Goal: Task Accomplishment & Management: Complete application form

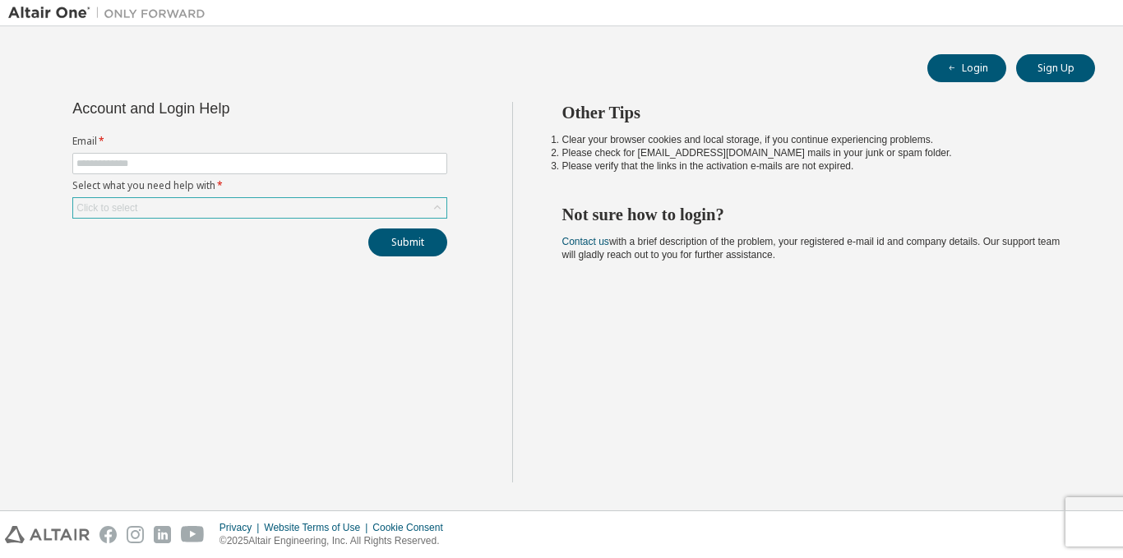
click at [284, 205] on div "Click to select" at bounding box center [259, 208] width 373 height 20
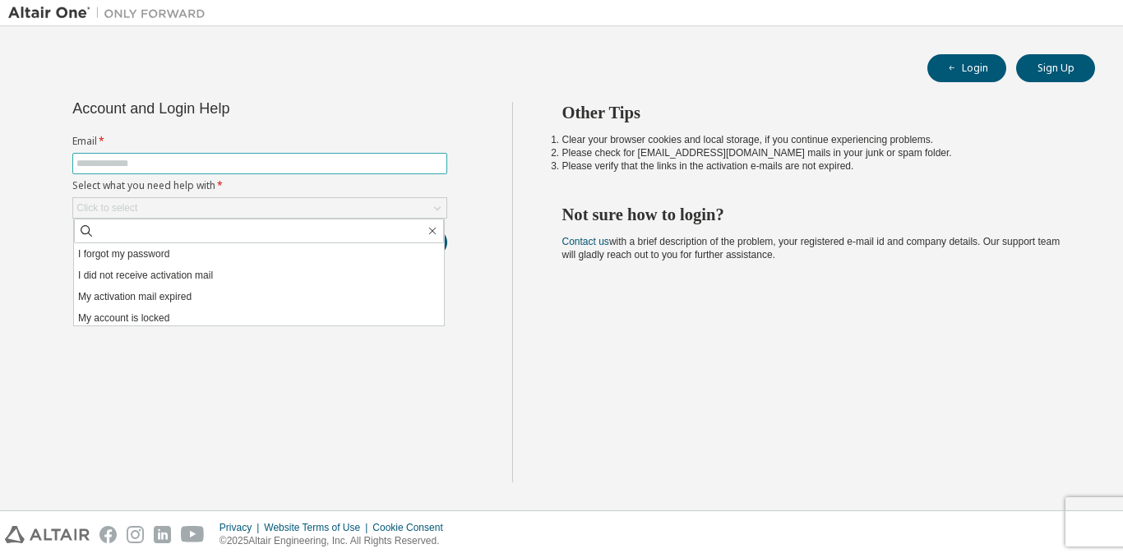
click at [293, 168] on input "text" at bounding box center [259, 163] width 367 height 13
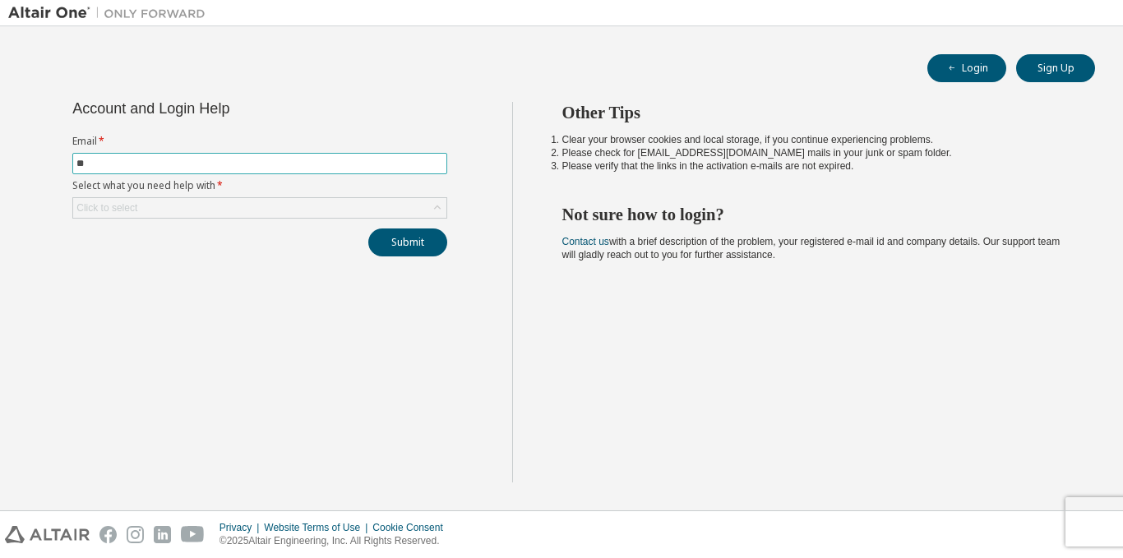
type input "*"
type input "**********"
click at [305, 206] on div "Click to select" at bounding box center [259, 208] width 373 height 20
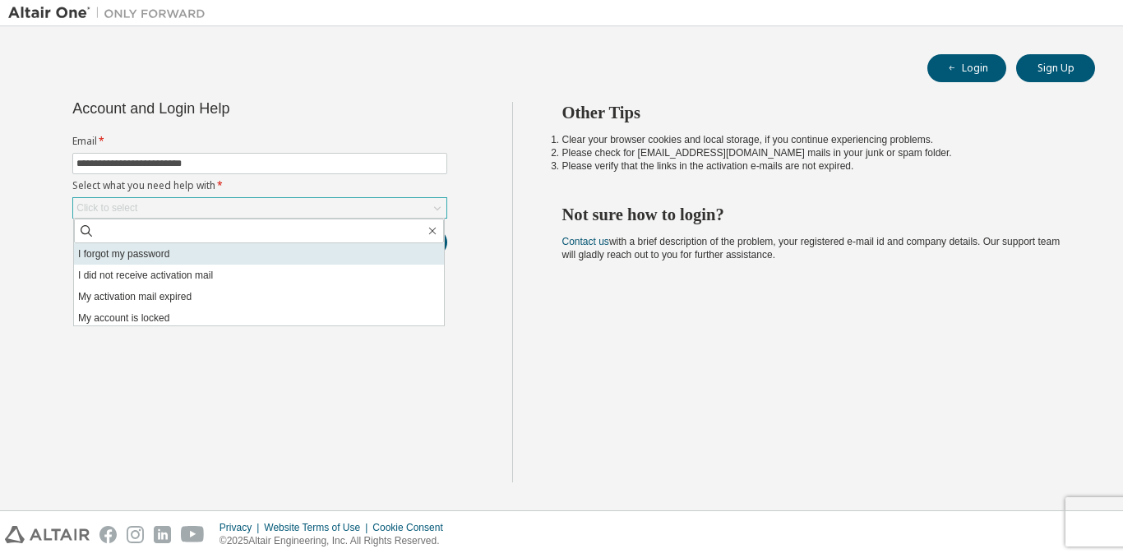
click at [200, 259] on li "I forgot my password" at bounding box center [259, 253] width 370 height 21
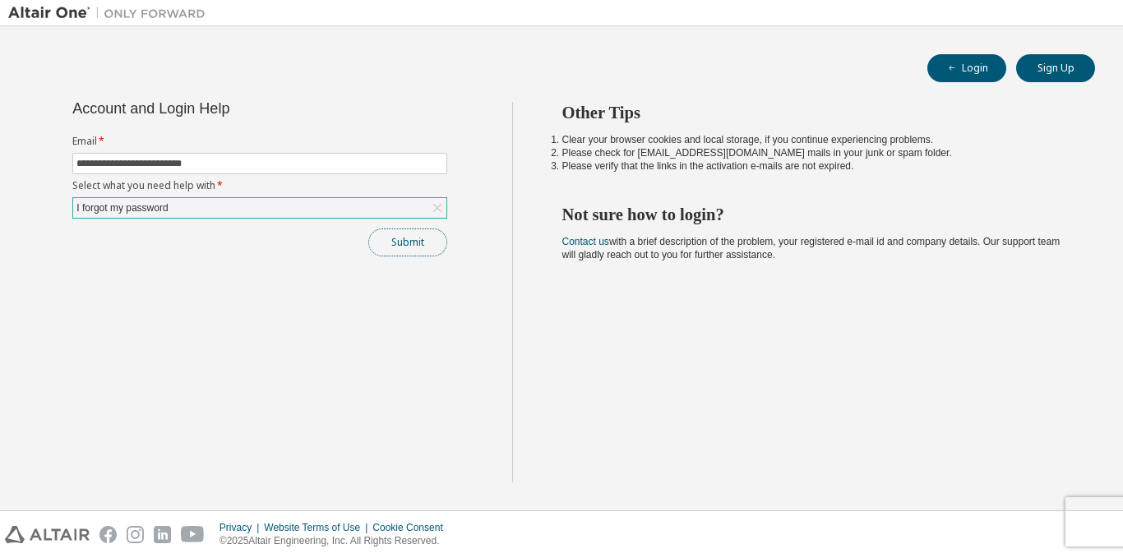
click at [390, 239] on button "Submit" at bounding box center [407, 243] width 79 height 28
click at [416, 247] on button "Submit" at bounding box center [407, 243] width 79 height 28
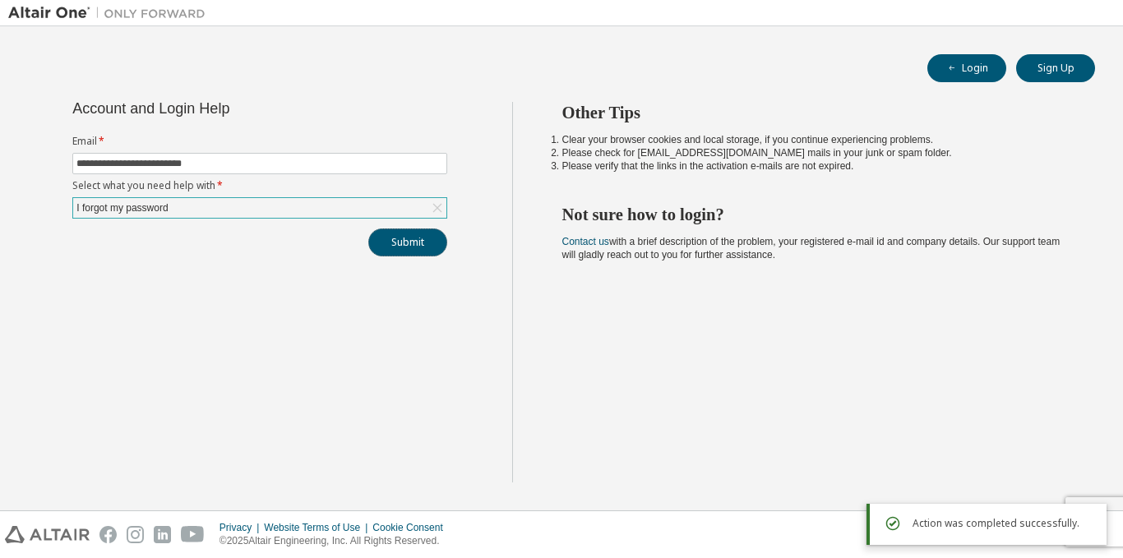
click at [411, 239] on button "Submit" at bounding box center [407, 243] width 79 height 28
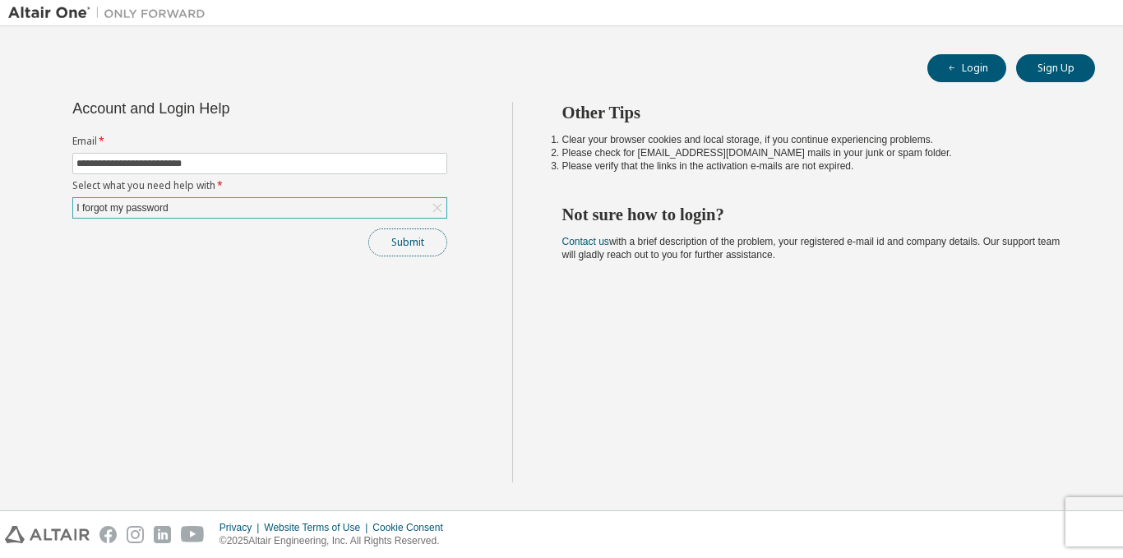
click at [416, 255] on button "Submit" at bounding box center [407, 243] width 79 height 28
click at [959, 55] on button "Login" at bounding box center [967, 68] width 79 height 28
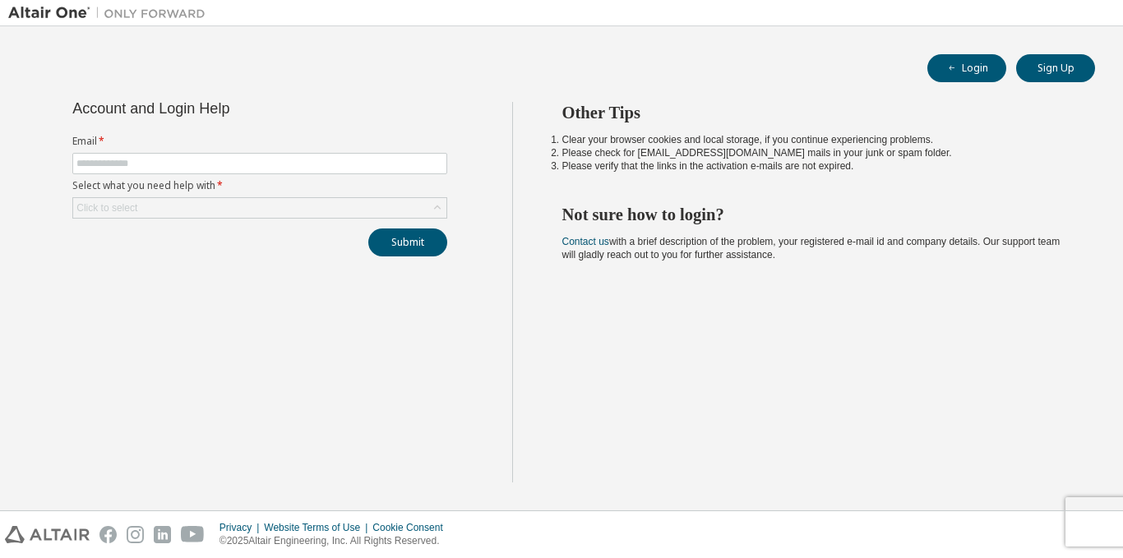
click at [270, 214] on div "Click to select" at bounding box center [259, 208] width 373 height 20
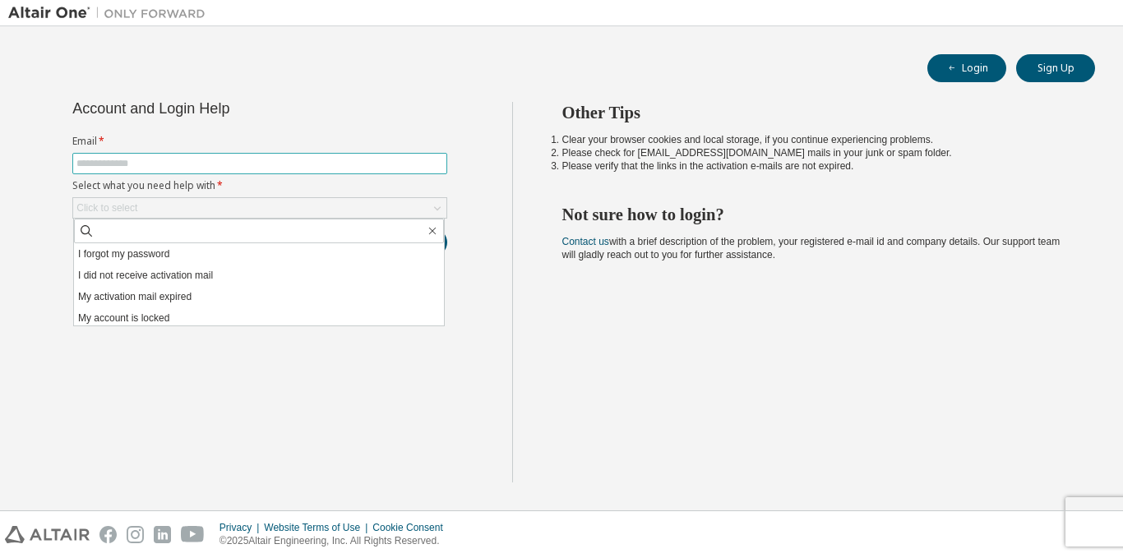
click at [231, 164] on input "text" at bounding box center [259, 163] width 367 height 13
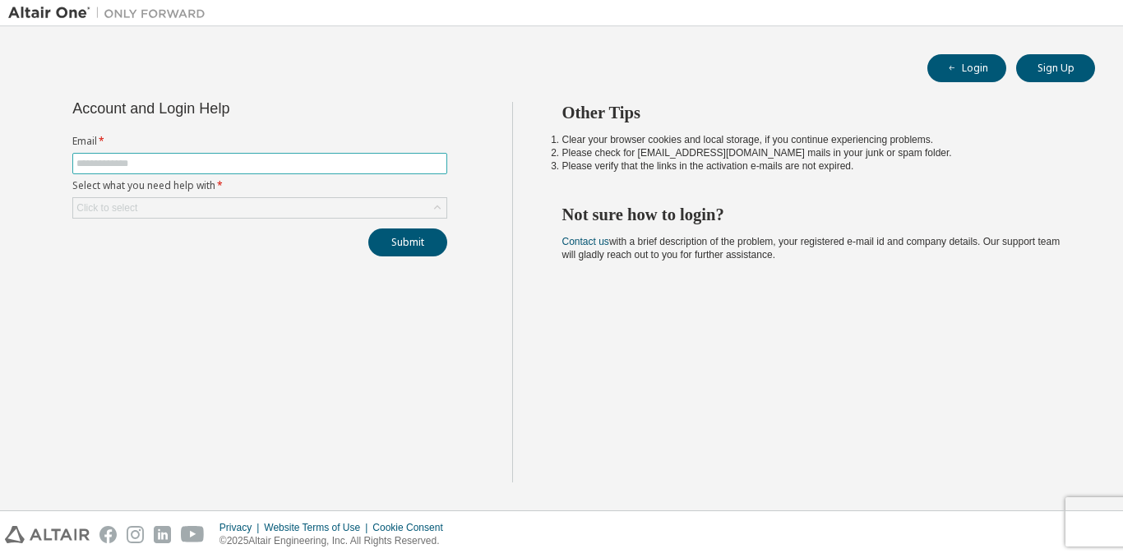
type input "**********"
click at [217, 207] on div "Click to select" at bounding box center [259, 208] width 373 height 20
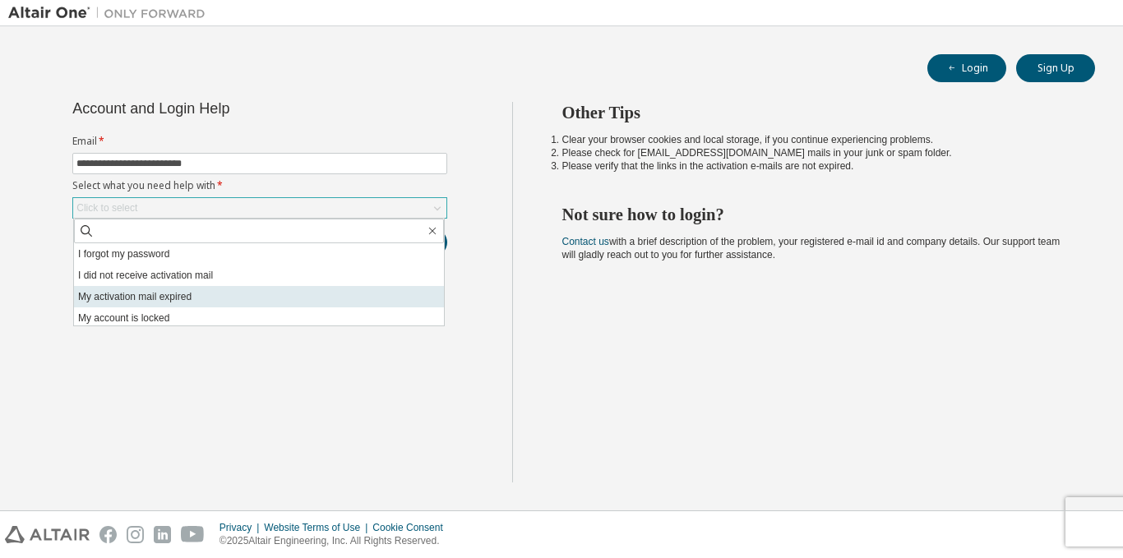
click at [225, 296] on li "My activation mail expired" at bounding box center [259, 296] width 370 height 21
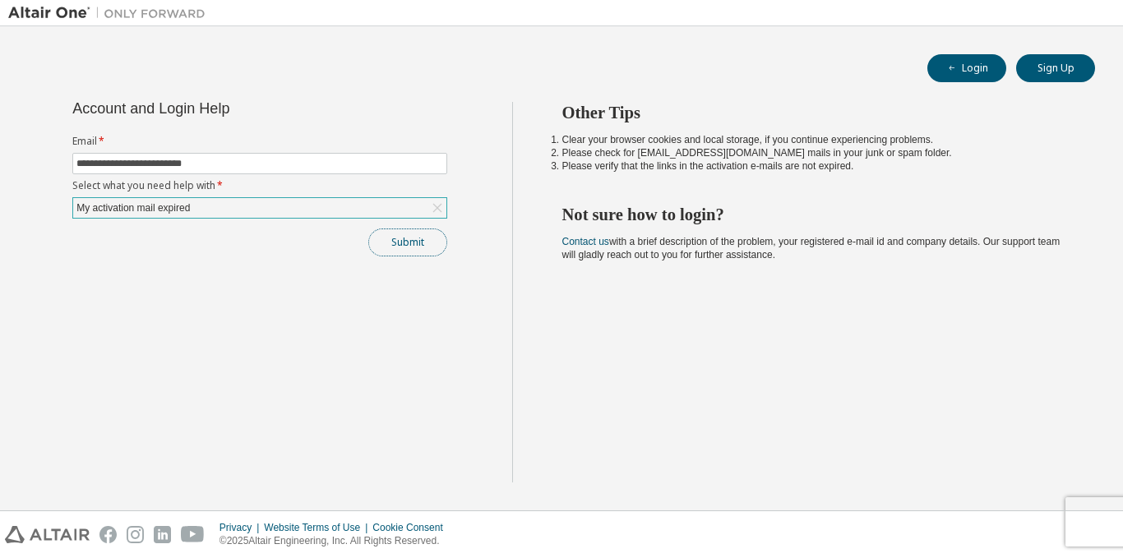
click at [389, 238] on button "Submit" at bounding box center [407, 243] width 79 height 28
click at [389, 238] on div "Submit" at bounding box center [259, 243] width 375 height 28
click at [1073, 68] on button "Sign Up" at bounding box center [1055, 68] width 79 height 28
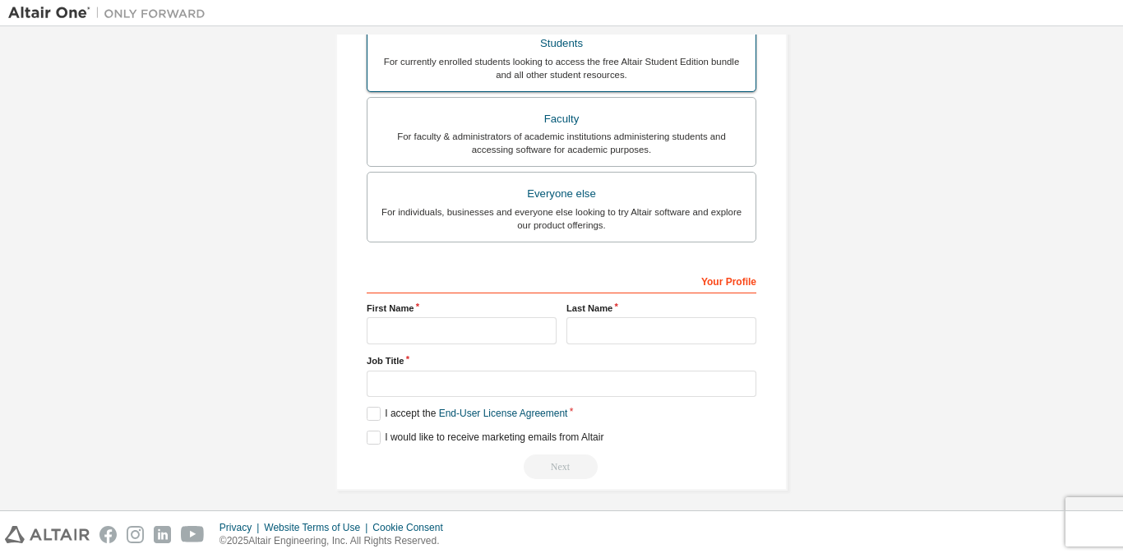
scroll to position [403, 0]
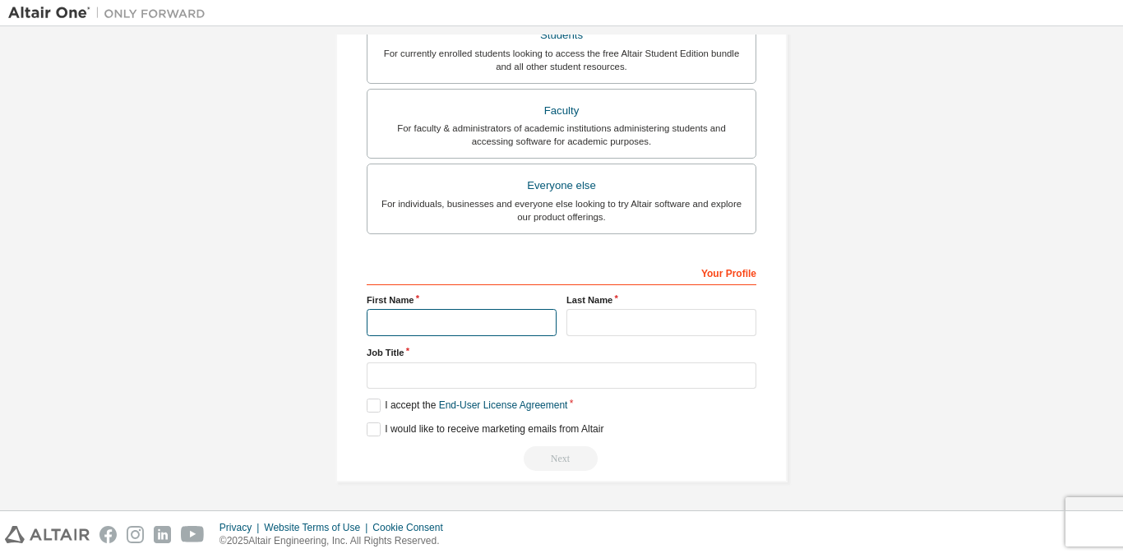
click at [474, 324] on input "text" at bounding box center [462, 322] width 190 height 27
type input "*******"
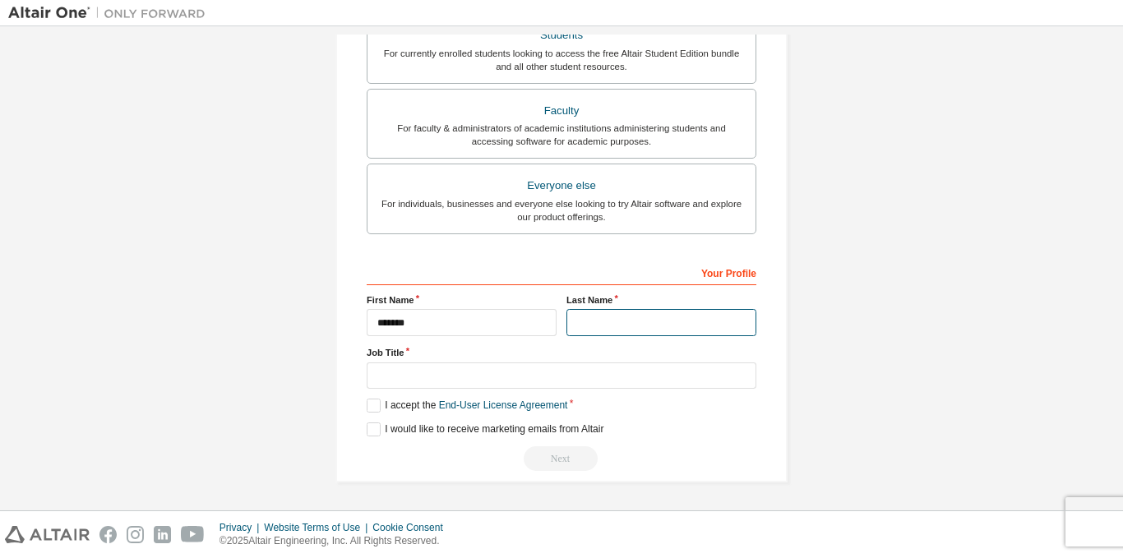
click at [592, 315] on input "text" at bounding box center [662, 322] width 190 height 27
type input "******"
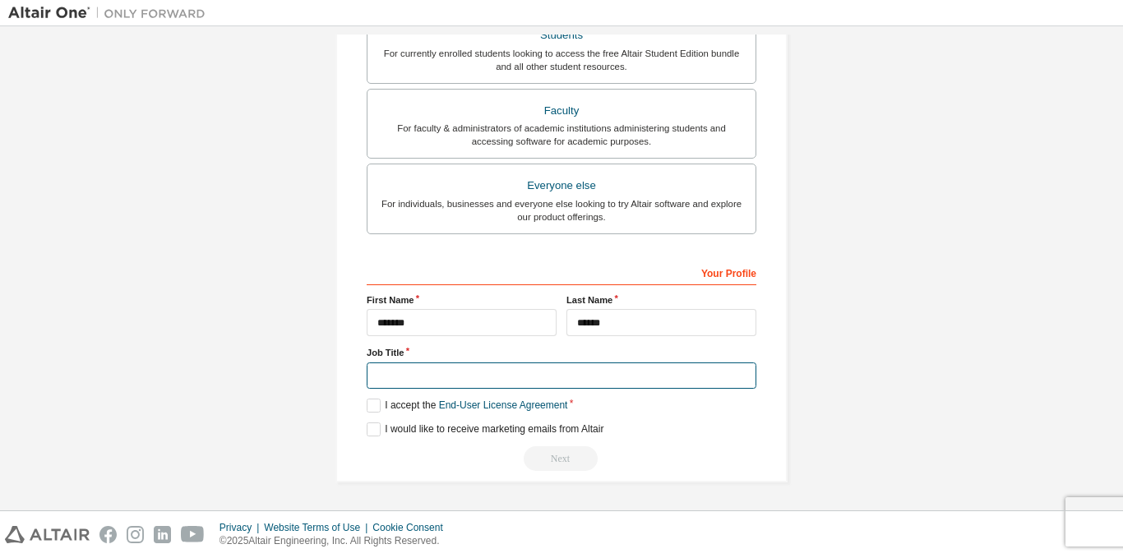
click at [559, 384] on input "text" at bounding box center [562, 376] width 390 height 27
type input "*"
type input "*******"
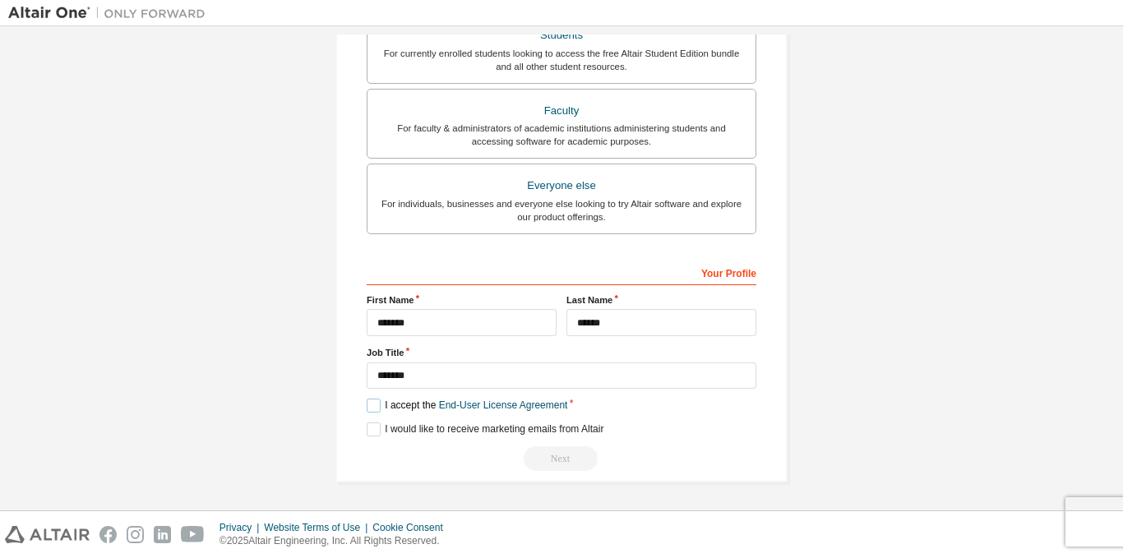
click at [368, 408] on label "I accept the End-User License Agreement" at bounding box center [467, 406] width 201 height 14
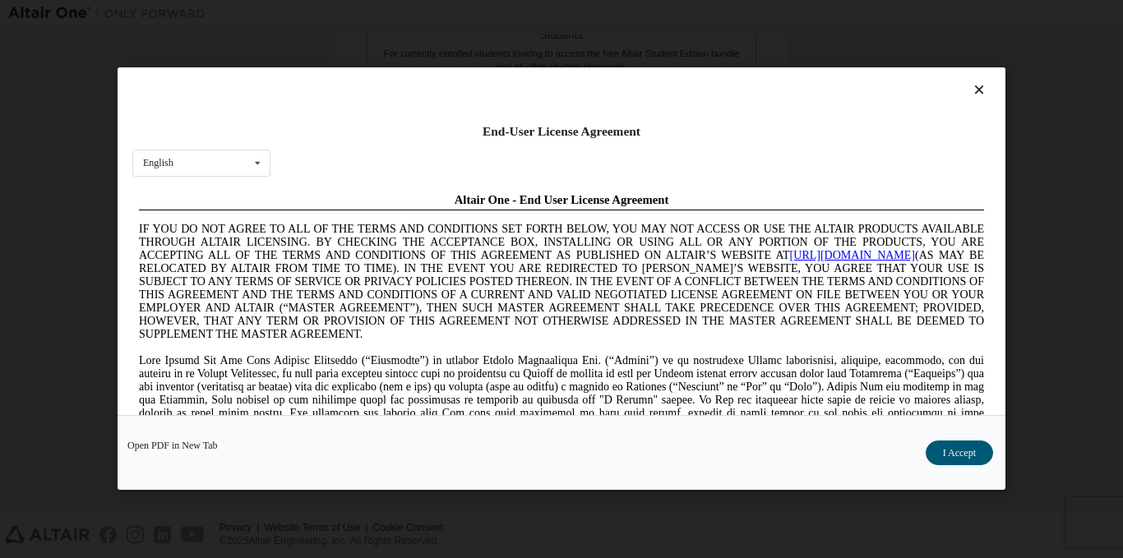
scroll to position [0, 0]
click at [199, 168] on div "English English Chinese French German Japanese Korean Portuguese" at bounding box center [201, 163] width 138 height 27
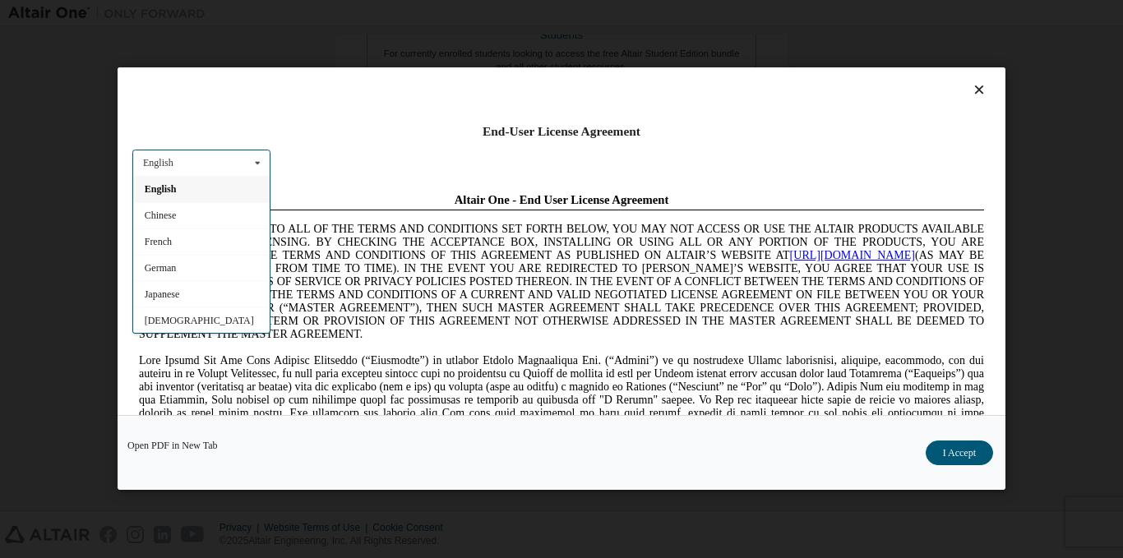
click at [199, 168] on div "English English Chinese French German Japanese Korean Portuguese" at bounding box center [201, 163] width 138 height 27
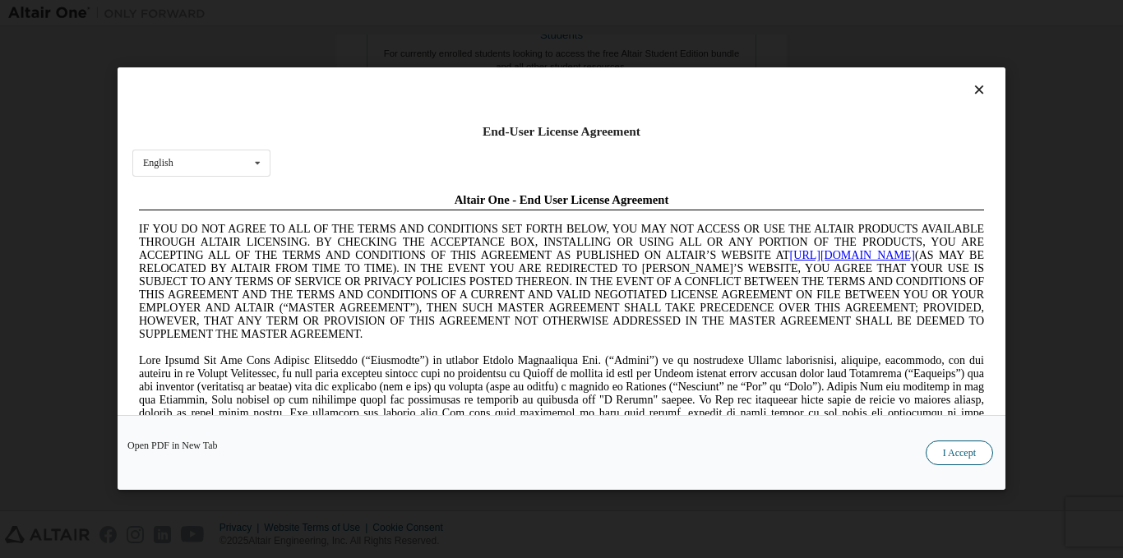
click at [953, 449] on button "I Accept" at bounding box center [959, 454] width 67 height 25
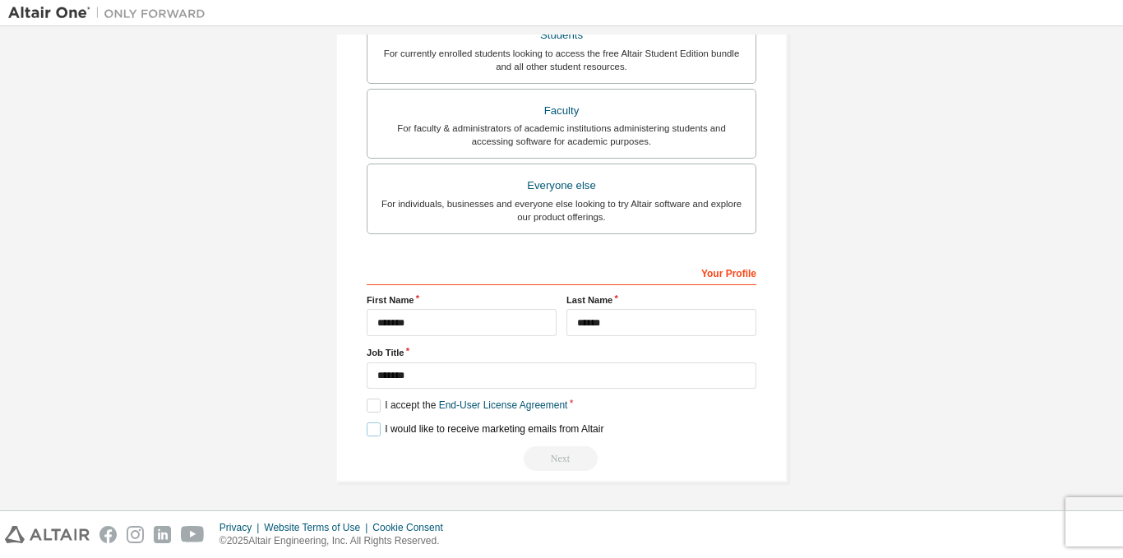
click at [370, 428] on label "I would like to receive marketing emails from Altair" at bounding box center [485, 430] width 237 height 14
click at [571, 457] on div "Next" at bounding box center [562, 458] width 390 height 25
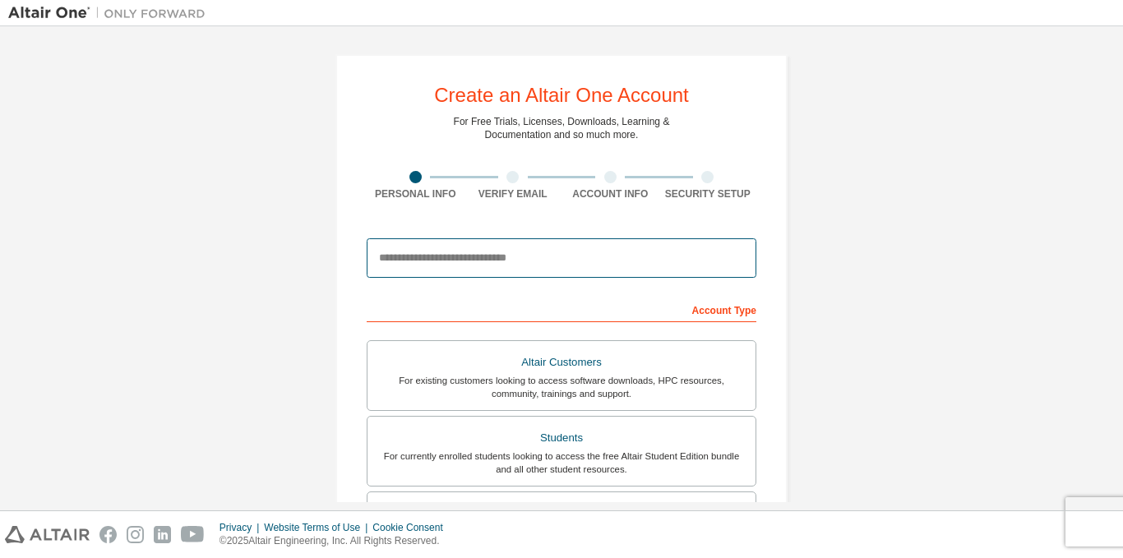
click at [584, 265] on input "email" at bounding box center [562, 257] width 390 height 39
type input "**********"
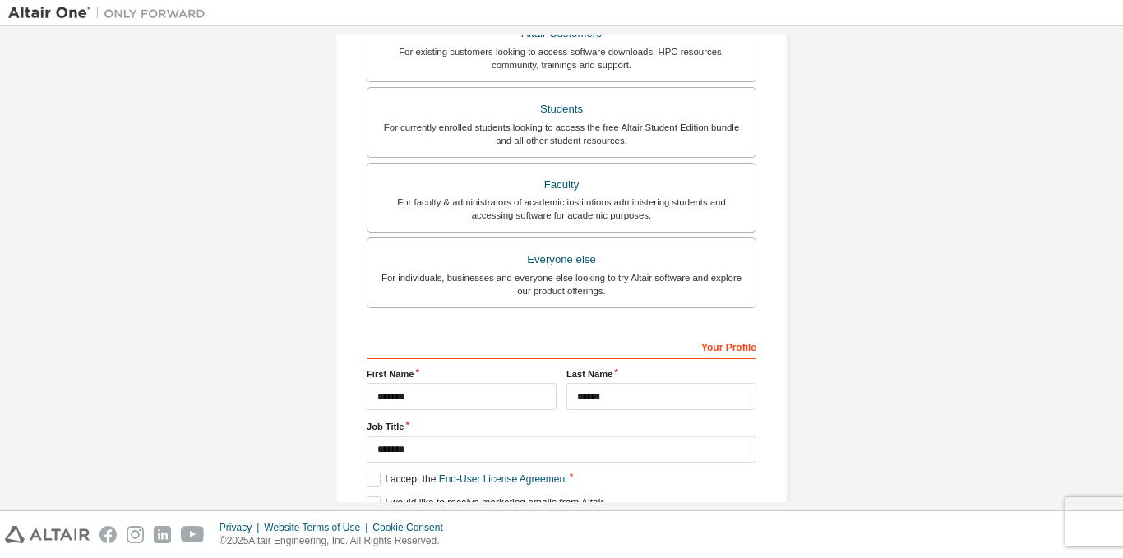
scroll to position [403, 0]
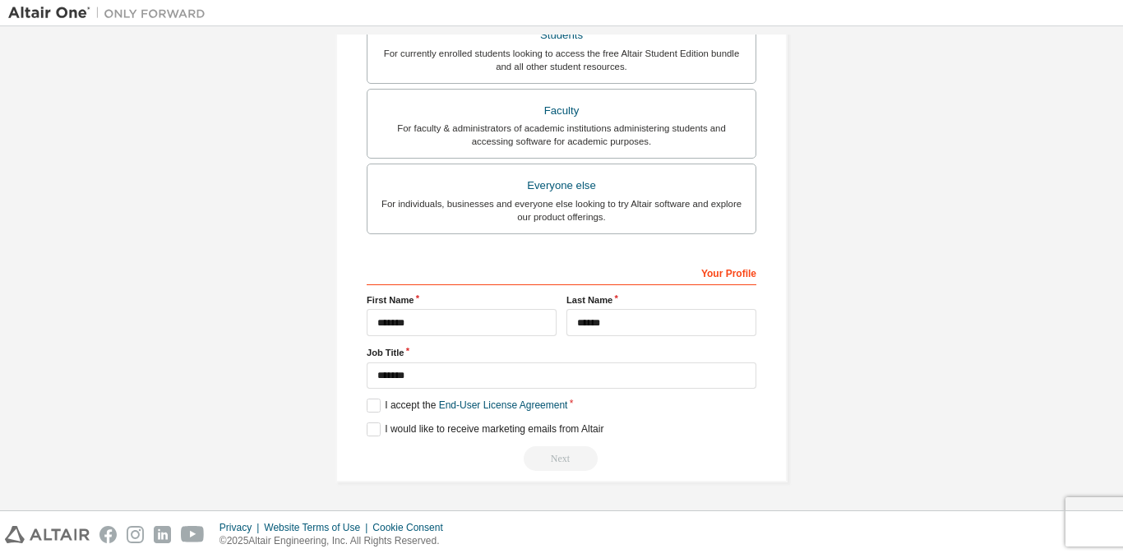
click at [563, 467] on div "Next" at bounding box center [562, 458] width 390 height 25
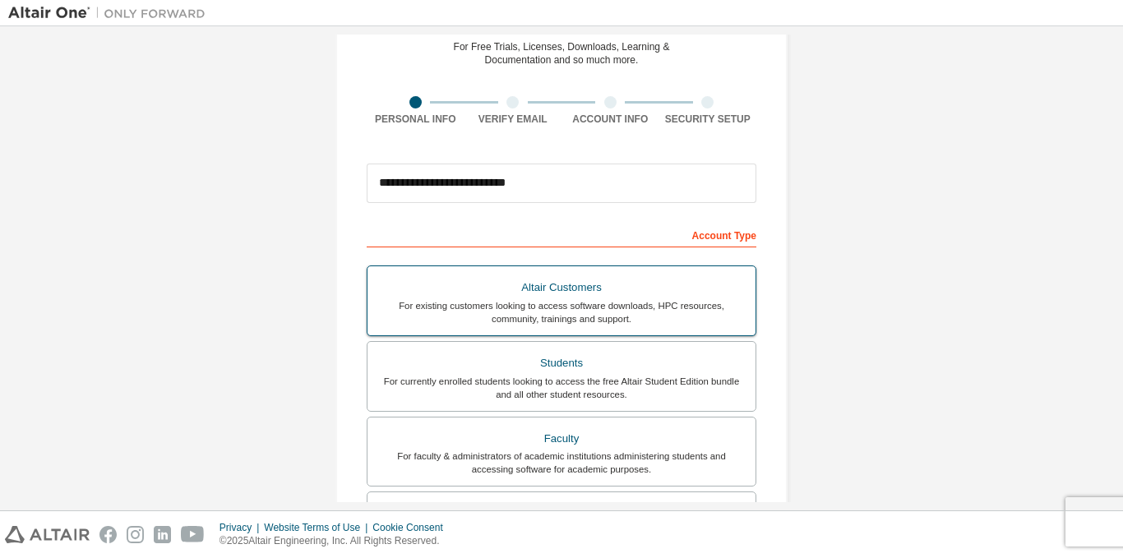
scroll to position [164, 0]
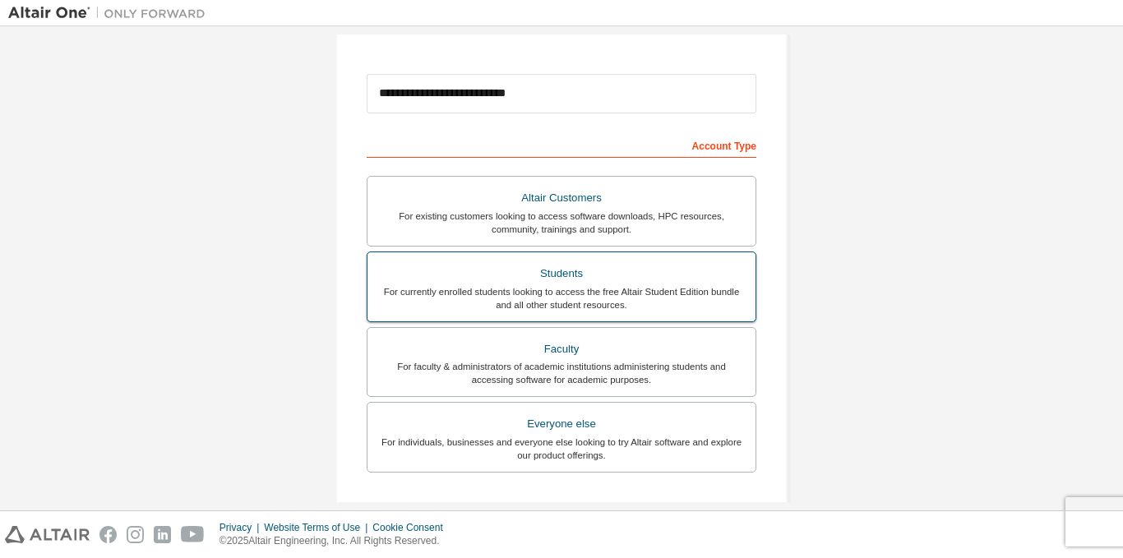
click at [616, 297] on div "For currently enrolled students looking to access the free Altair Student Editi…" at bounding box center [561, 298] width 368 height 26
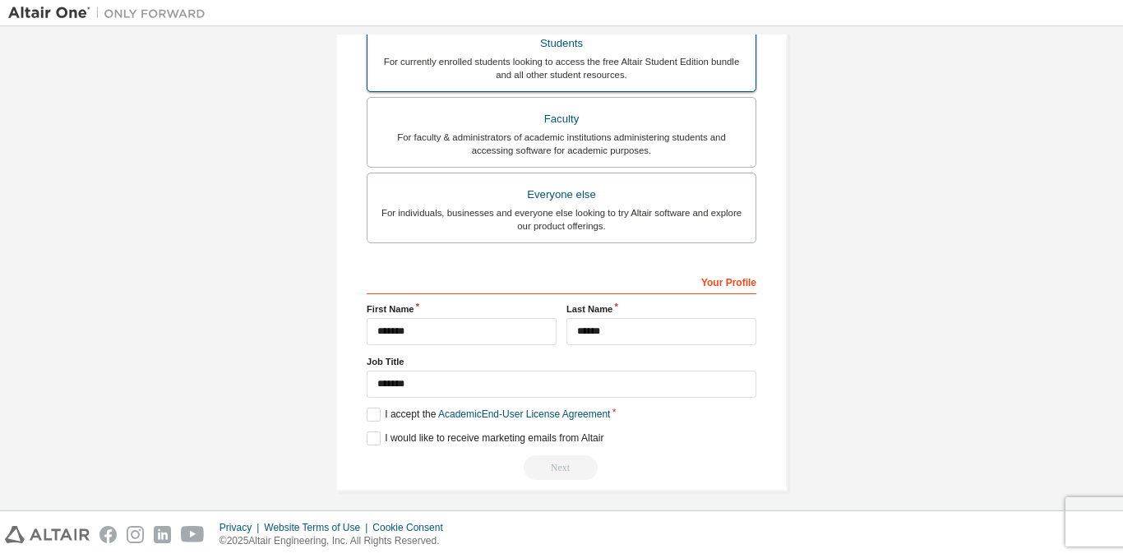
scroll to position [446, 0]
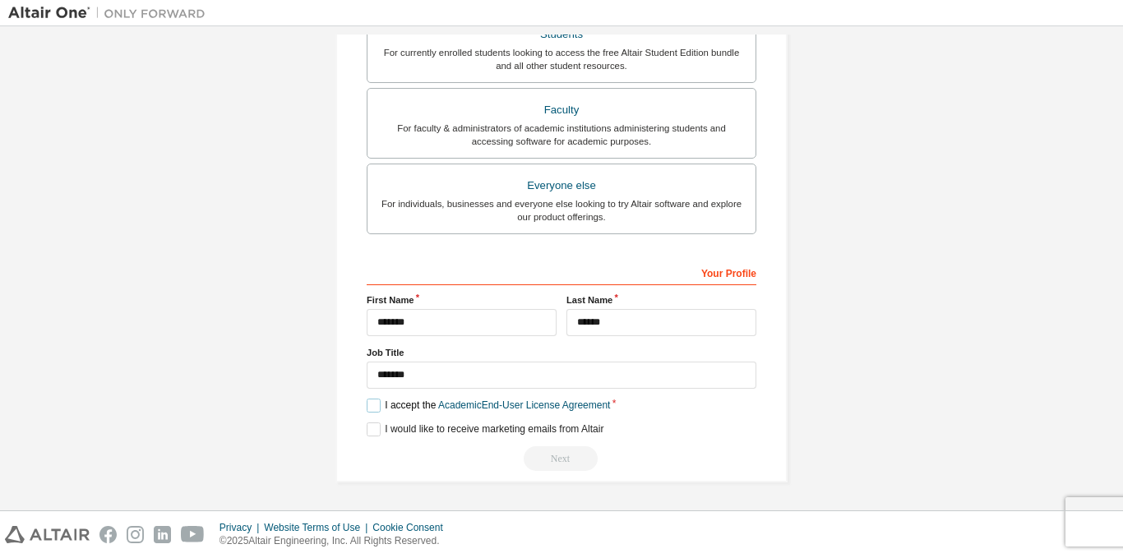
click at [371, 400] on label "I accept the Academic End-User License Agreement" at bounding box center [488, 406] width 243 height 14
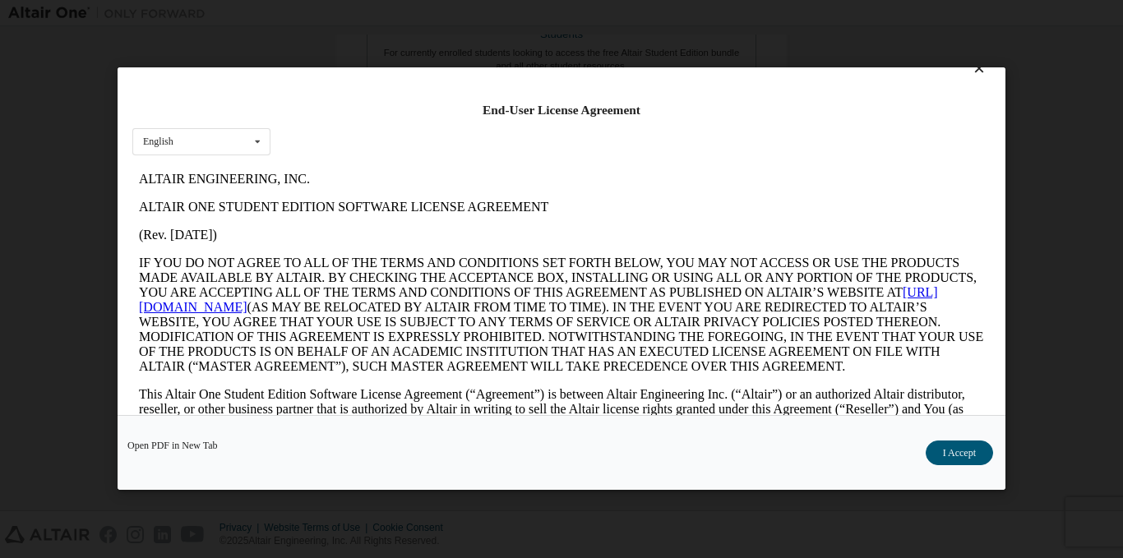
scroll to position [41, 0]
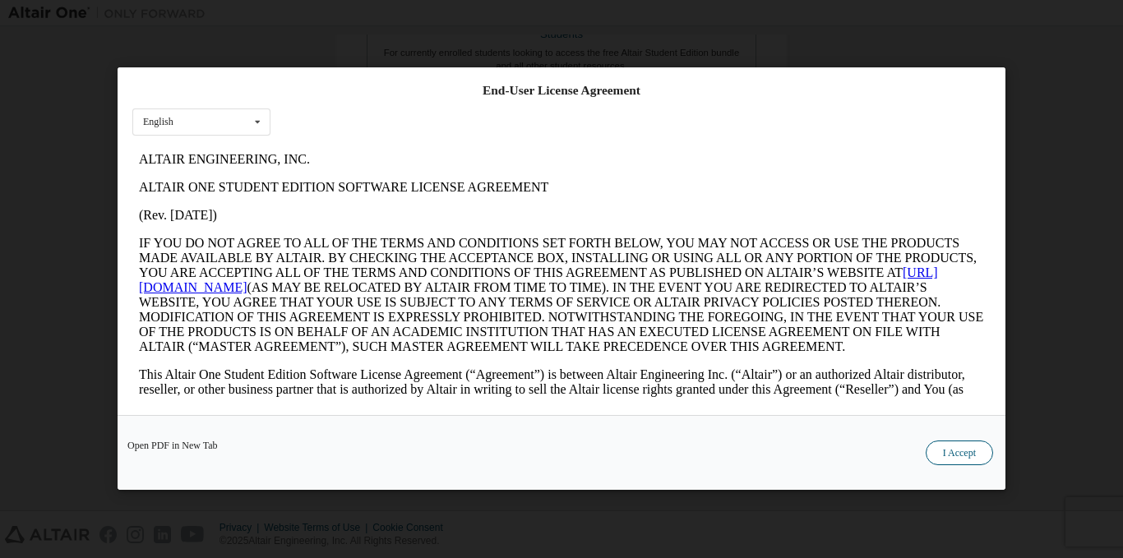
click at [955, 442] on button "I Accept" at bounding box center [959, 454] width 67 height 25
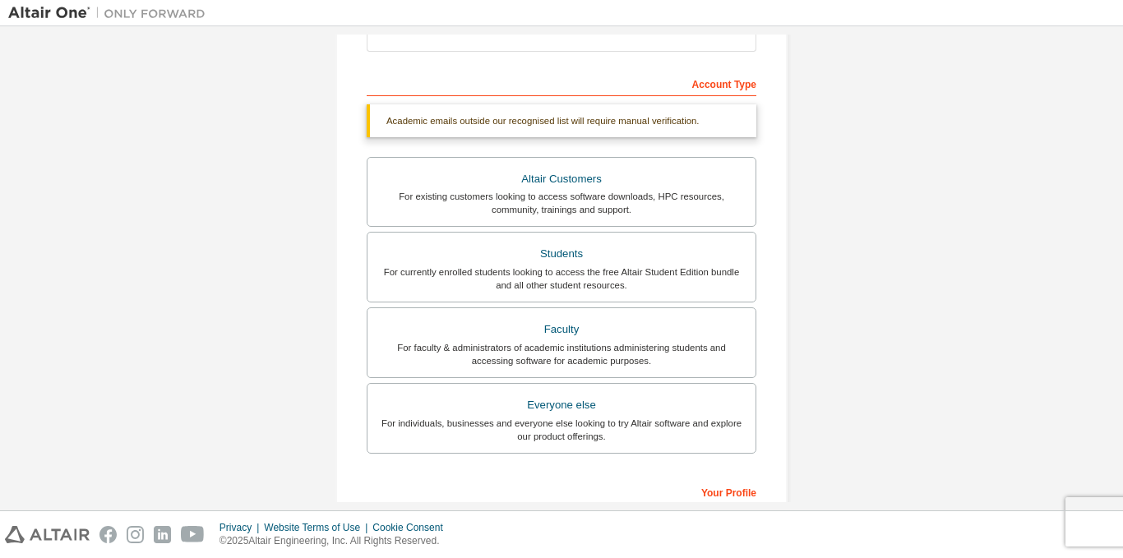
scroll to position [281, 0]
